Goal: Check status

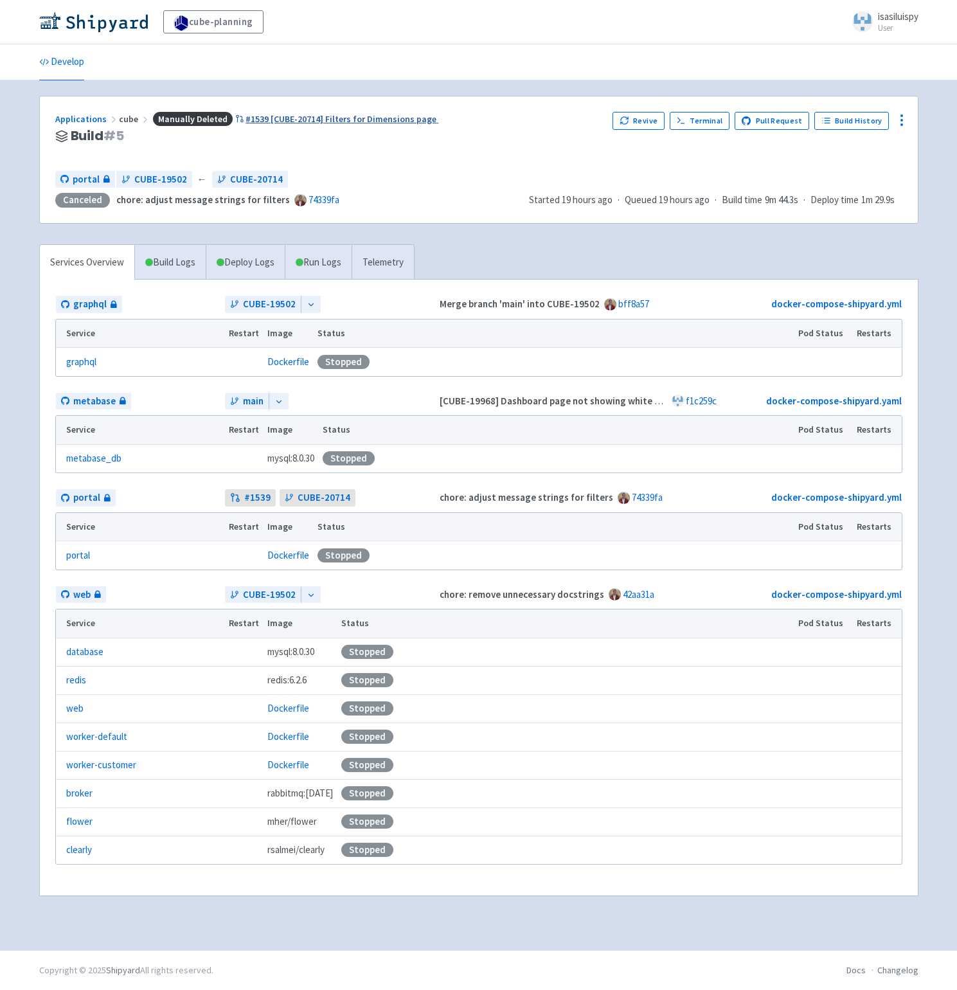
click at [190, 120] on span "Manually Deleted" at bounding box center [193, 119] width 80 height 15
